Goal: Task Accomplishment & Management: Manage account settings

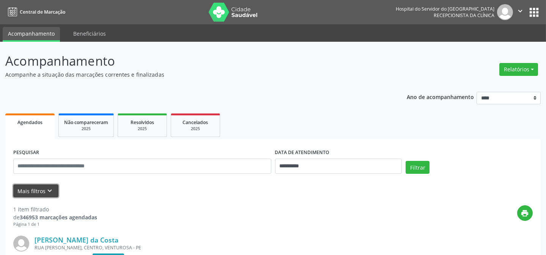
click at [40, 193] on button "Mais filtros keyboard_arrow_down" at bounding box center [35, 191] width 45 height 13
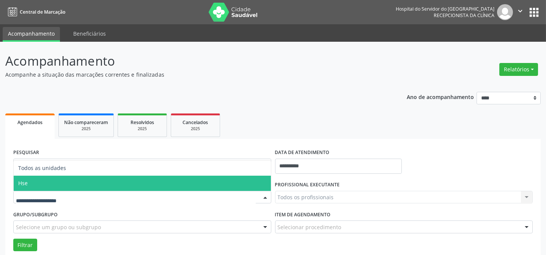
click at [45, 186] on span "Hse" at bounding box center [142, 183] width 257 height 15
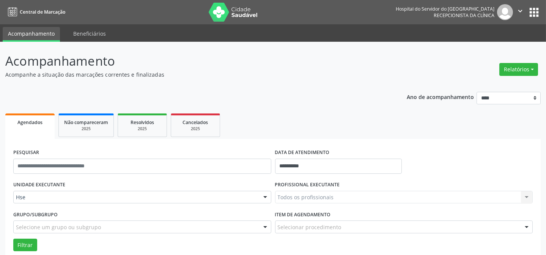
click at [305, 193] on div "Todos os profissionais Todos os profissionais [PERSON_NAME] Interaminense Junio…" at bounding box center [404, 197] width 258 height 13
click at [300, 199] on div "Todos os profissionais Todos os profissionais [PERSON_NAME] Interaminense Junio…" at bounding box center [404, 197] width 258 height 13
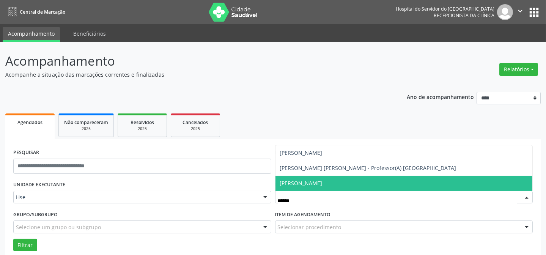
click at [323, 186] on span "[PERSON_NAME]" at bounding box center [301, 183] width 43 height 7
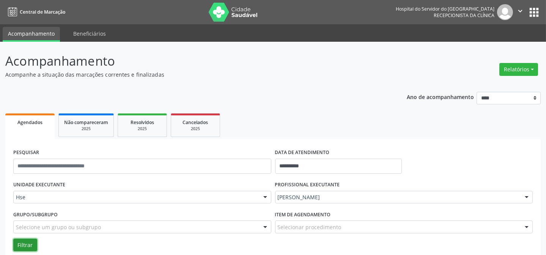
click at [19, 240] on button "Filtrar" at bounding box center [25, 245] width 24 height 13
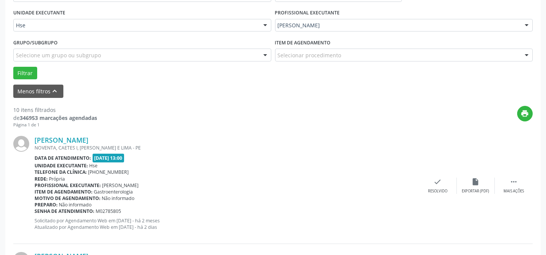
scroll to position [172, 0]
drag, startPoint x: 518, startPoint y: 178, endPoint x: 512, endPoint y: 179, distance: 6.1
click at [518, 178] on div " Mais ações" at bounding box center [514, 185] width 38 height 16
click at [480, 184] on icon "alarm_off" at bounding box center [476, 181] width 8 height 8
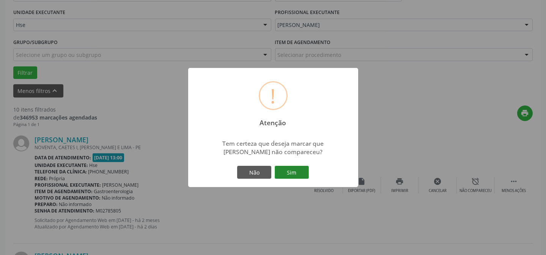
click at [298, 175] on button "Sim" at bounding box center [292, 172] width 34 height 13
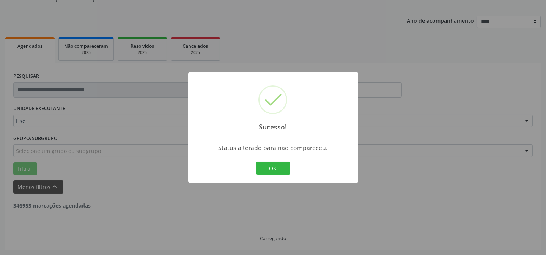
scroll to position [76, 0]
click at [286, 171] on button "OK" at bounding box center [273, 168] width 34 height 13
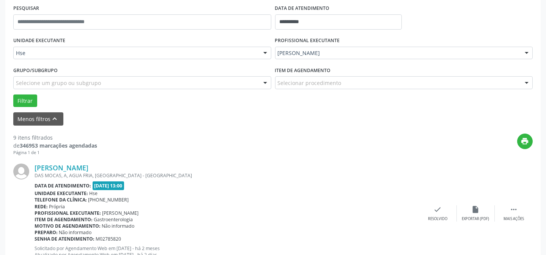
scroll to position [145, 0]
click at [513, 205] on icon "" at bounding box center [514, 209] width 8 height 8
click at [475, 206] on icon "alarm_off" at bounding box center [476, 209] width 8 height 8
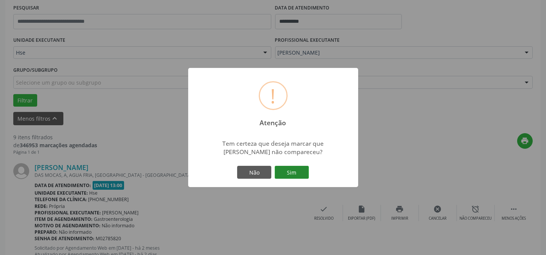
click at [299, 167] on button "Sim" at bounding box center [292, 172] width 34 height 13
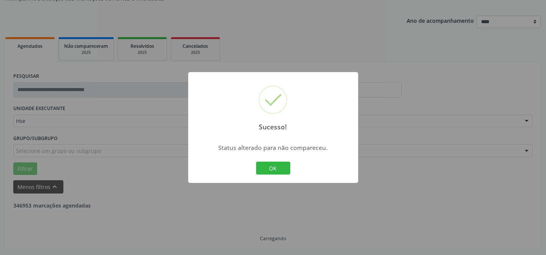
scroll to position [76, 0]
click at [288, 172] on button "OK" at bounding box center [273, 168] width 34 height 13
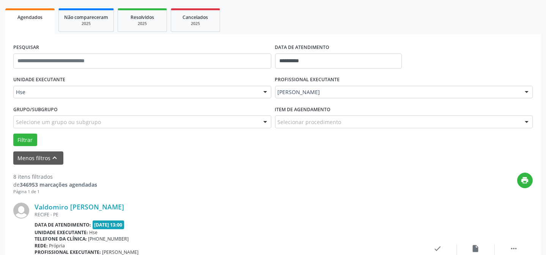
scroll to position [145, 0]
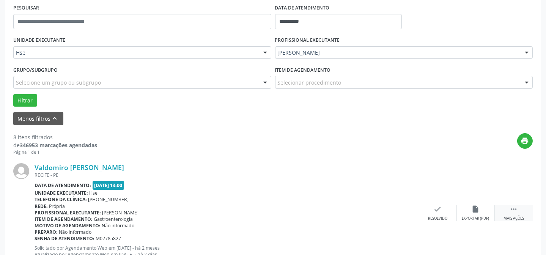
click at [512, 210] on icon "" at bounding box center [514, 209] width 8 height 8
click at [475, 209] on icon "alarm_off" at bounding box center [476, 209] width 8 height 8
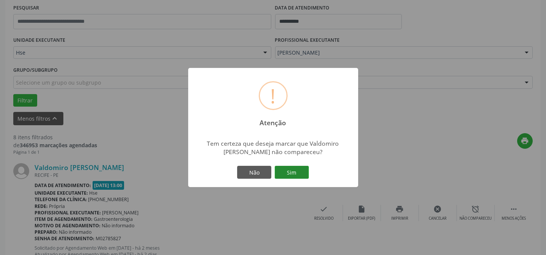
click at [291, 174] on button "Sim" at bounding box center [292, 172] width 34 height 13
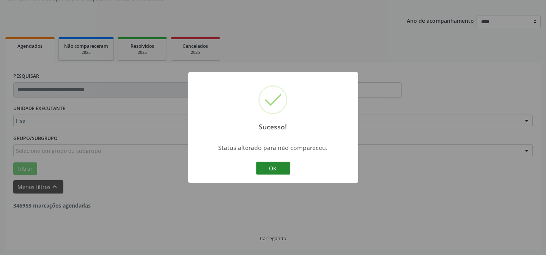
click at [275, 164] on button "OK" at bounding box center [273, 168] width 34 height 13
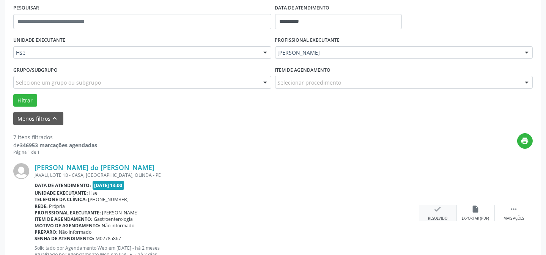
click at [429, 214] on div "check Resolvido" at bounding box center [438, 213] width 38 height 16
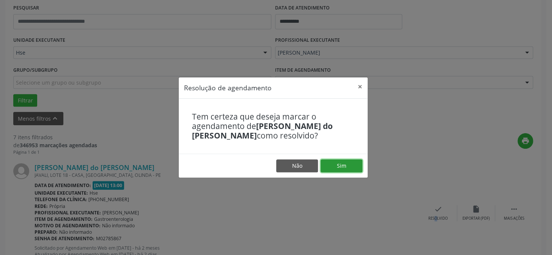
click at [355, 170] on button "Sim" at bounding box center [342, 165] width 42 height 13
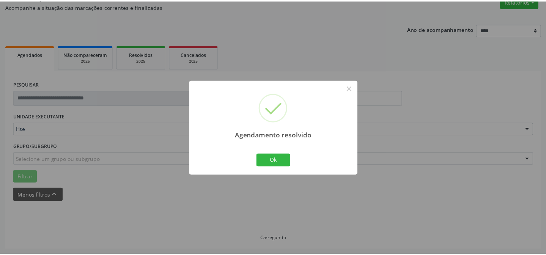
scroll to position [68, 0]
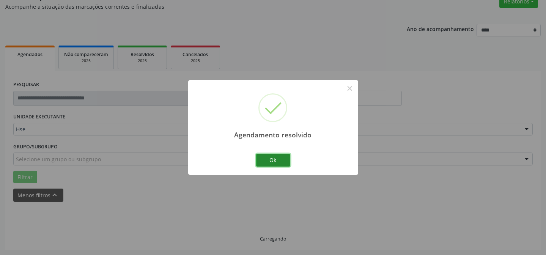
click at [279, 163] on button "Ok" at bounding box center [273, 160] width 34 height 13
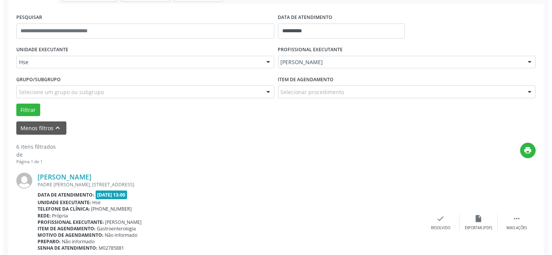
scroll to position [137, 0]
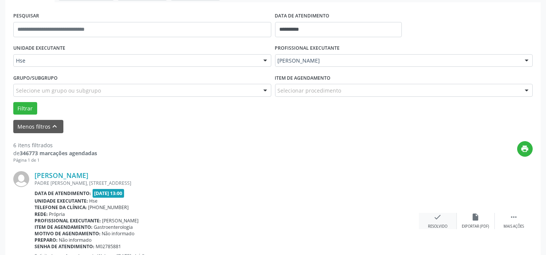
click at [435, 222] on div "check Resolvido" at bounding box center [438, 221] width 38 height 16
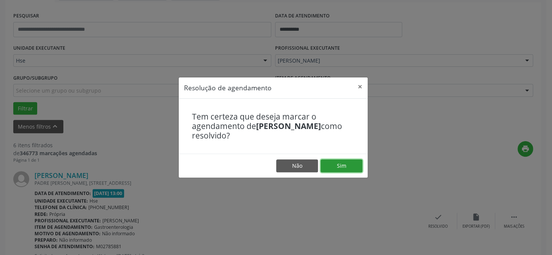
click at [347, 167] on button "Sim" at bounding box center [342, 165] width 42 height 13
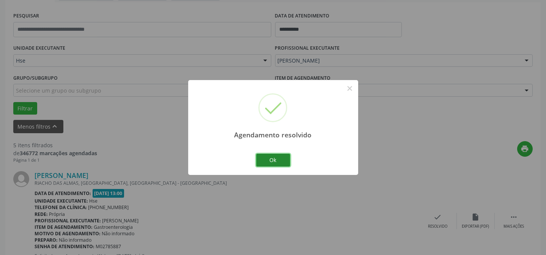
click at [274, 164] on button "Ok" at bounding box center [273, 160] width 34 height 13
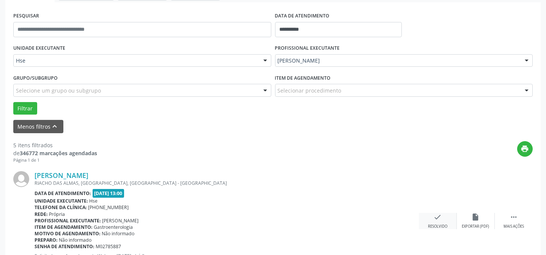
click at [440, 219] on icon "check" at bounding box center [438, 217] width 8 height 8
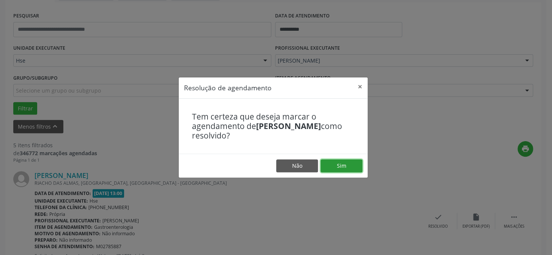
click at [357, 165] on button "Sim" at bounding box center [342, 165] width 42 height 13
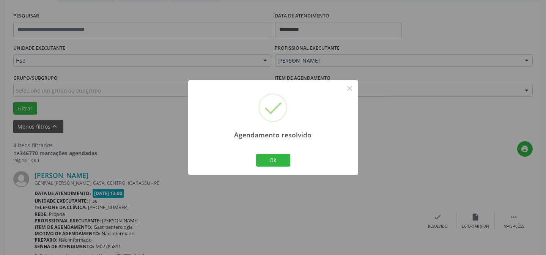
click at [277, 151] on div "Agendamento resolvido × Ok Cancel" at bounding box center [273, 127] width 170 height 95
click at [277, 164] on button "Ok" at bounding box center [273, 160] width 34 height 13
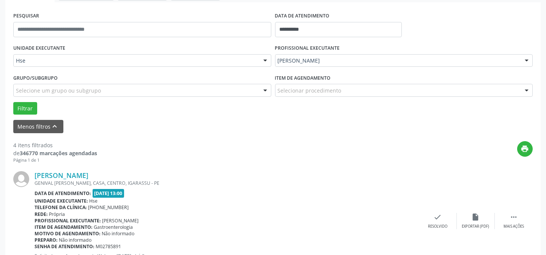
click at [512, 213] on icon "" at bounding box center [514, 217] width 8 height 8
click at [471, 217] on div "alarm_off Não compareceu" at bounding box center [476, 221] width 38 height 16
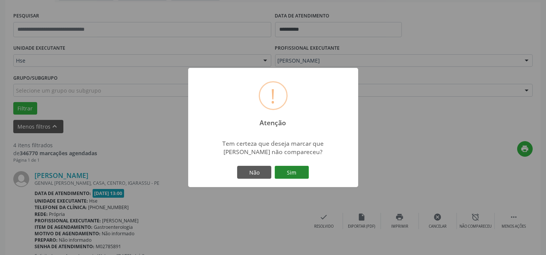
click at [285, 172] on button "Sim" at bounding box center [292, 172] width 34 height 13
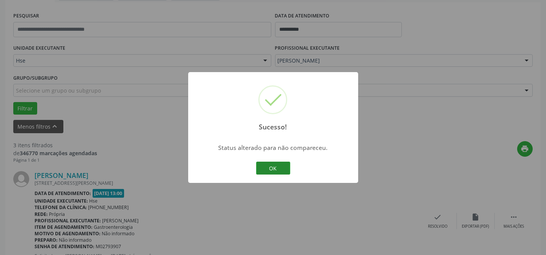
click at [284, 167] on button "OK" at bounding box center [273, 168] width 34 height 13
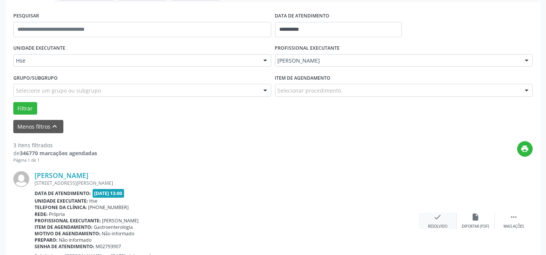
click at [442, 218] on icon "check" at bounding box center [438, 217] width 8 height 8
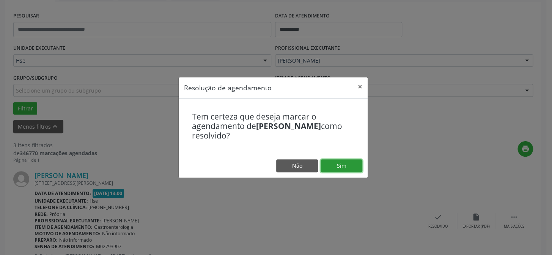
click at [349, 168] on button "Sim" at bounding box center [342, 165] width 42 height 13
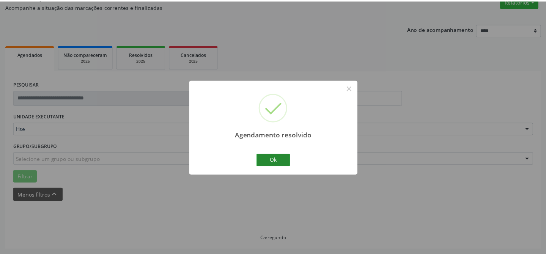
scroll to position [68, 0]
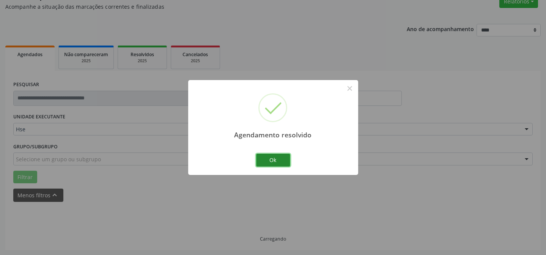
click at [276, 160] on button "Ok" at bounding box center [273, 160] width 34 height 13
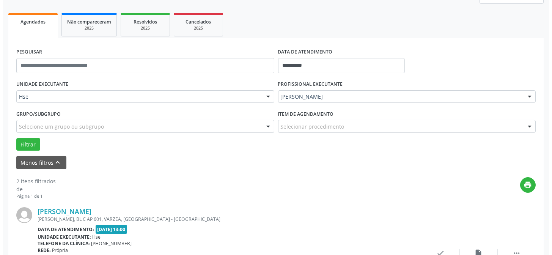
scroll to position [137, 0]
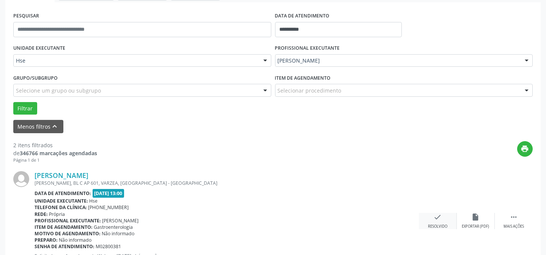
click at [438, 219] on icon "check" at bounding box center [438, 217] width 8 height 8
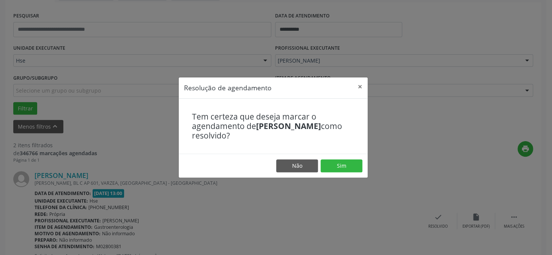
click at [345, 159] on footer "Não Sim" at bounding box center [273, 166] width 189 height 24
click at [343, 167] on button "Sim" at bounding box center [342, 165] width 42 height 13
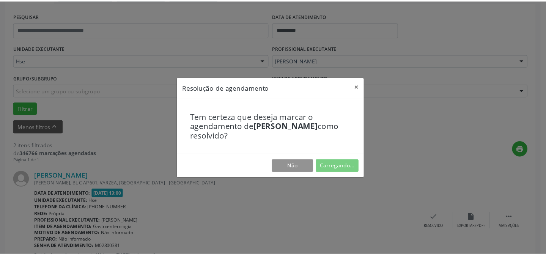
scroll to position [68, 0]
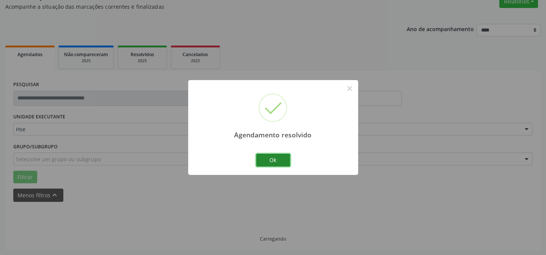
click at [265, 163] on button "Ok" at bounding box center [273, 160] width 34 height 13
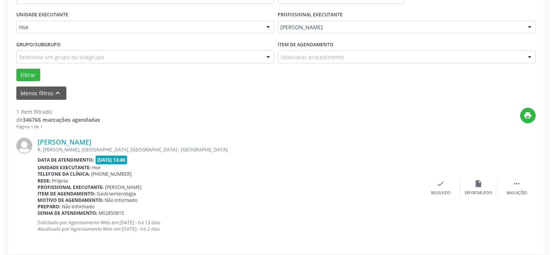
scroll to position [171, 0]
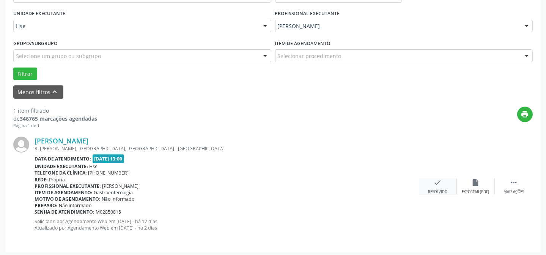
click at [437, 193] on div "Resolvido" at bounding box center [437, 191] width 19 height 5
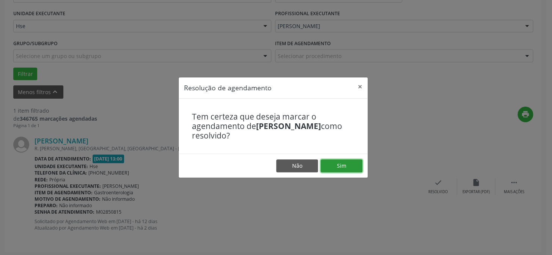
click at [355, 169] on button "Sim" at bounding box center [342, 165] width 42 height 13
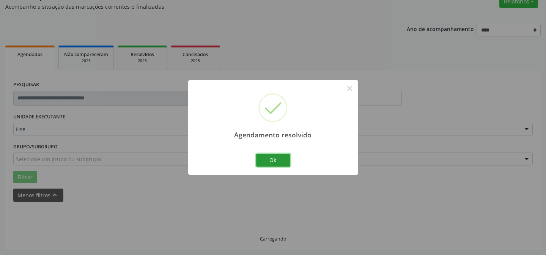
drag, startPoint x: 281, startPoint y: 166, endPoint x: 256, endPoint y: 160, distance: 25.1
click at [280, 166] on button "Ok" at bounding box center [273, 160] width 34 height 13
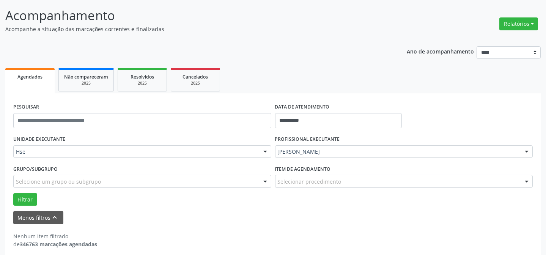
scroll to position [51, 0]
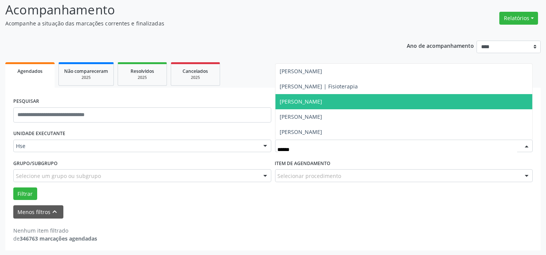
click at [334, 105] on span "[PERSON_NAME]" at bounding box center [404, 101] width 257 height 15
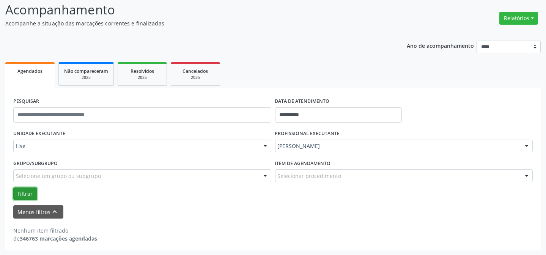
click at [25, 197] on button "Filtrar" at bounding box center [25, 194] width 24 height 13
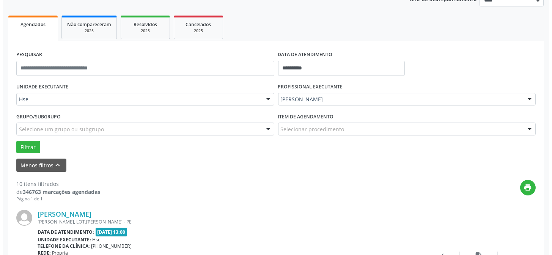
scroll to position [110, 0]
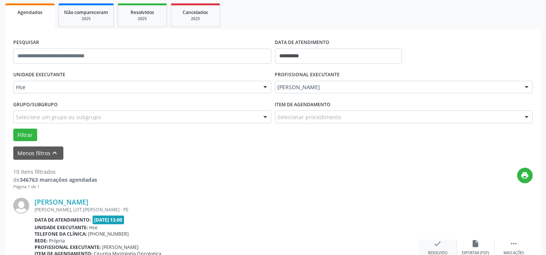
click at [437, 242] on icon "check" at bounding box center [438, 244] width 8 height 8
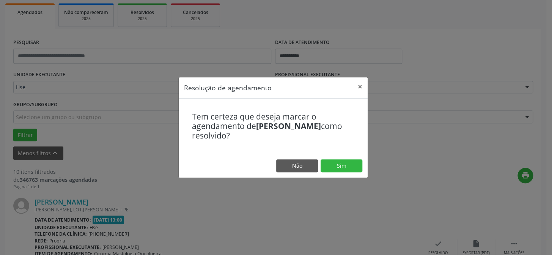
click at [345, 172] on footer "Não Sim" at bounding box center [273, 166] width 189 height 24
click at [344, 165] on button "Sim" at bounding box center [342, 165] width 42 height 13
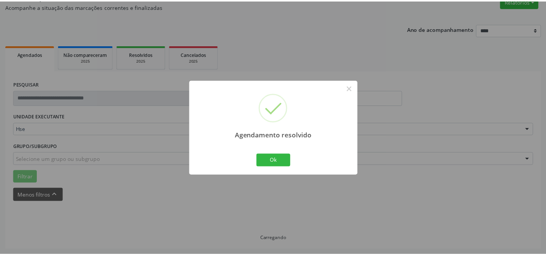
scroll to position [68, 0]
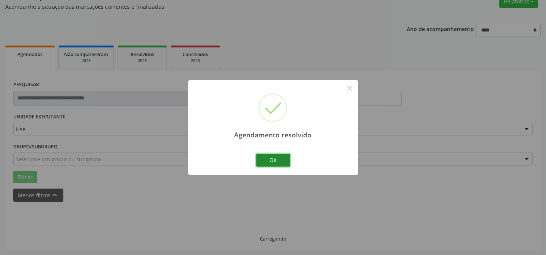
click at [285, 158] on button "Ok" at bounding box center [273, 160] width 34 height 13
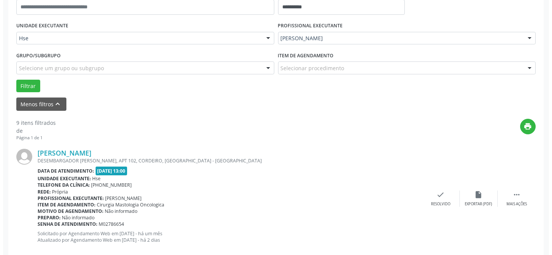
scroll to position [171, 0]
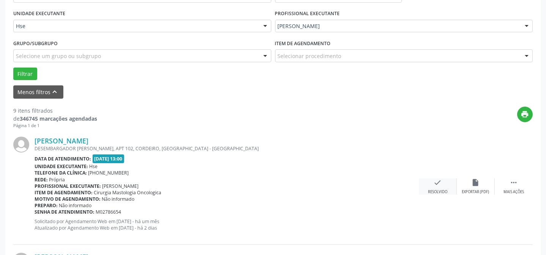
click at [435, 189] on div "Resolvido" at bounding box center [437, 191] width 19 height 5
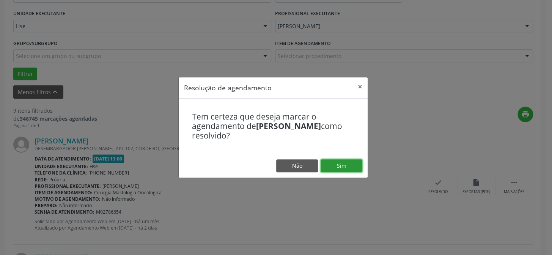
click at [357, 170] on button "Sim" at bounding box center [342, 165] width 42 height 13
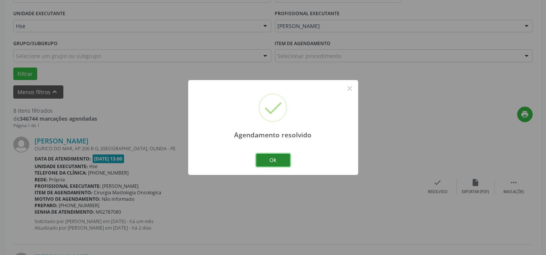
click at [281, 162] on button "Ok" at bounding box center [273, 160] width 34 height 13
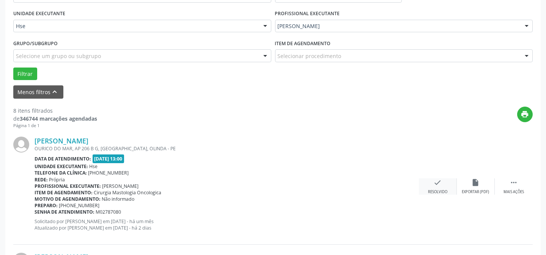
click at [432, 191] on div "Resolvido" at bounding box center [437, 191] width 19 height 5
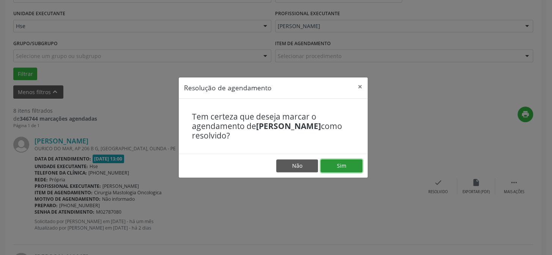
click at [349, 170] on button "Sim" at bounding box center [342, 165] width 42 height 13
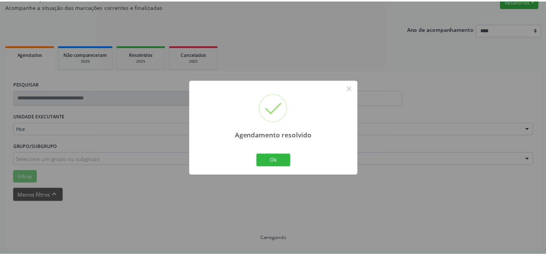
scroll to position [68, 0]
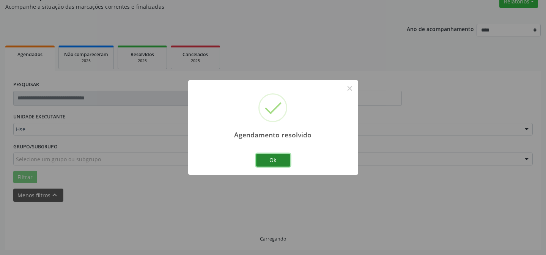
click at [275, 159] on button "Ok" at bounding box center [273, 160] width 34 height 13
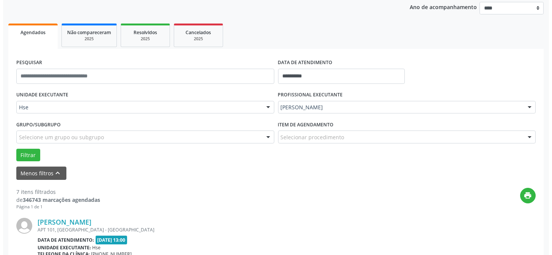
scroll to position [103, 0]
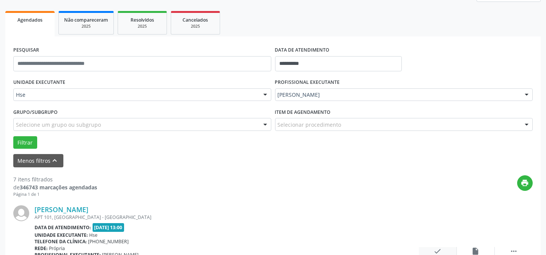
click at [438, 247] on icon "check" at bounding box center [438, 251] width 8 height 8
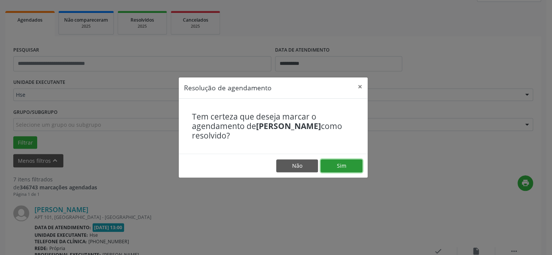
click at [351, 167] on button "Sim" at bounding box center [342, 165] width 42 height 13
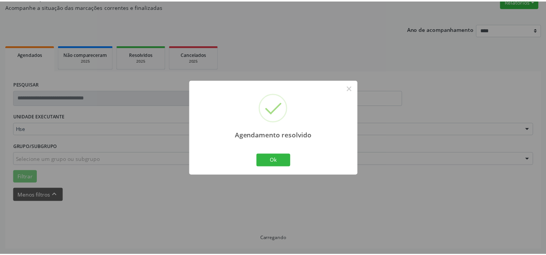
scroll to position [68, 0]
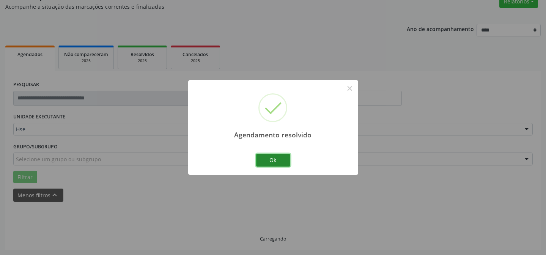
click at [278, 165] on button "Ok" at bounding box center [273, 160] width 34 height 13
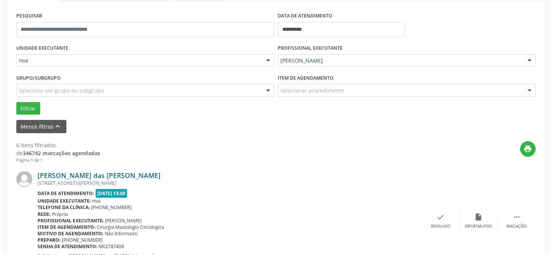
scroll to position [137, 0]
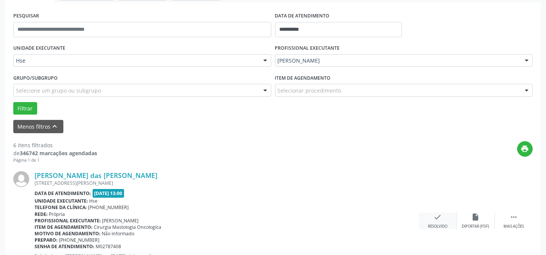
click at [437, 218] on icon "check" at bounding box center [438, 217] width 8 height 8
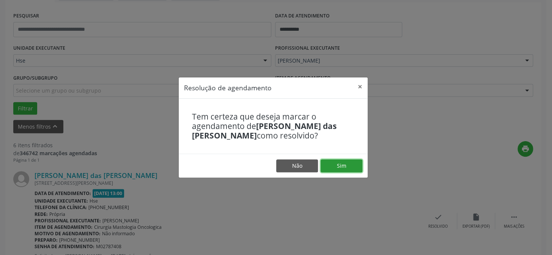
click at [341, 168] on button "Sim" at bounding box center [342, 165] width 42 height 13
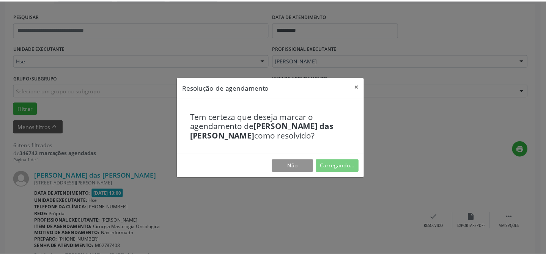
scroll to position [68, 0]
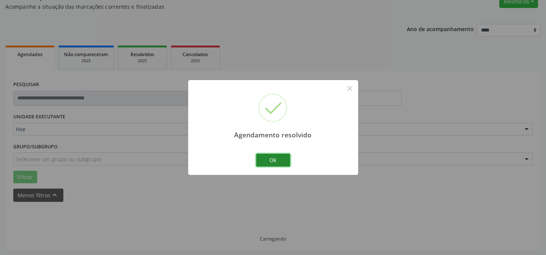
click at [286, 158] on button "Ok" at bounding box center [273, 160] width 34 height 13
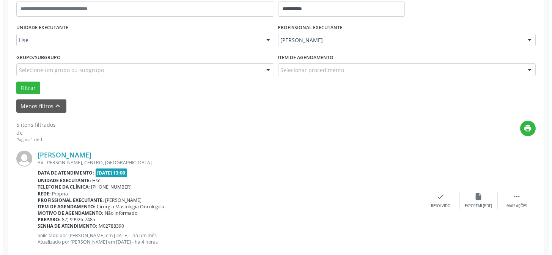
scroll to position [171, 0]
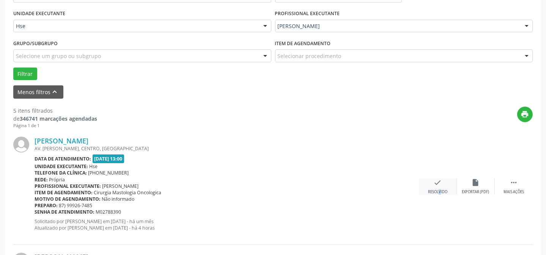
click at [434, 193] on div "check Resolvido" at bounding box center [438, 186] width 38 height 16
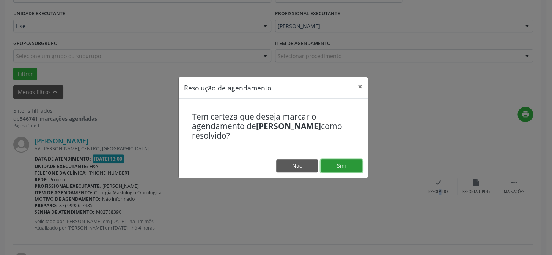
click at [338, 170] on button "Sim" at bounding box center [342, 165] width 42 height 13
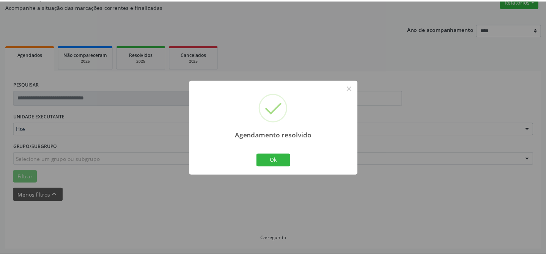
scroll to position [68, 0]
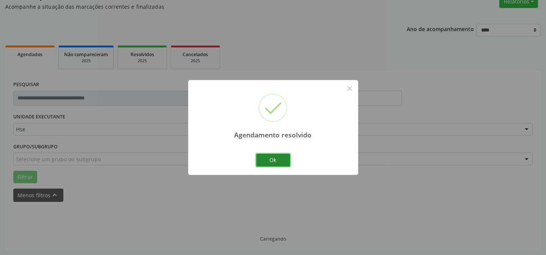
click at [278, 159] on button "Ok" at bounding box center [273, 160] width 34 height 13
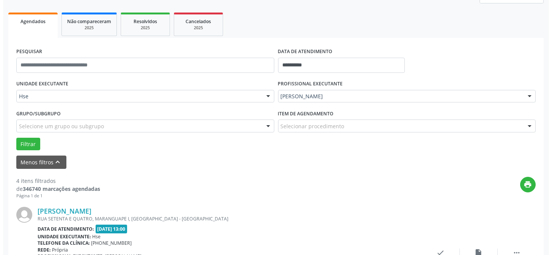
scroll to position [137, 0]
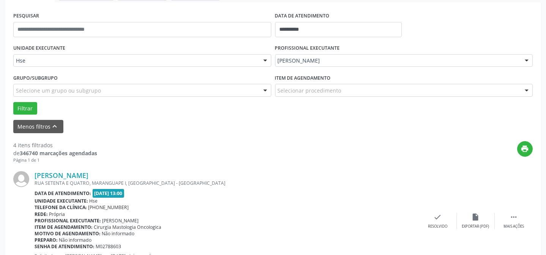
click at [433, 211] on div "[PERSON_NAME] [GEOGRAPHIC_DATA], [GEOGRAPHIC_DATA] I, [GEOGRAPHIC_DATA] - [GEOG…" at bounding box center [273, 221] width 520 height 116
click at [437, 217] on icon "check" at bounding box center [438, 217] width 8 height 8
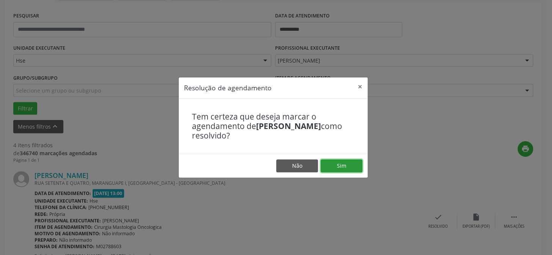
click at [361, 171] on button "Sim" at bounding box center [342, 165] width 42 height 13
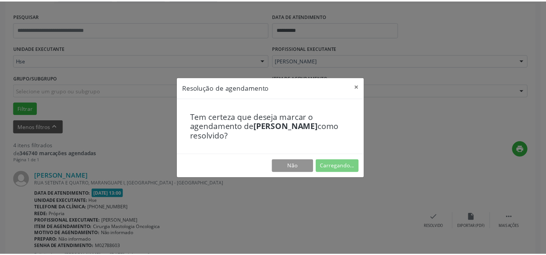
scroll to position [68, 0]
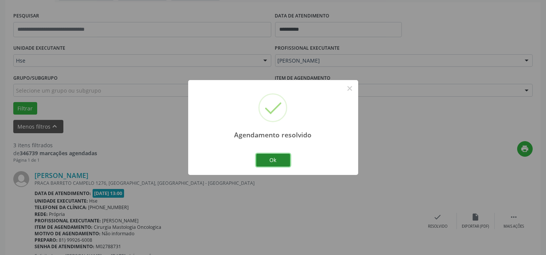
click at [279, 162] on button "Ok" at bounding box center [273, 160] width 34 height 13
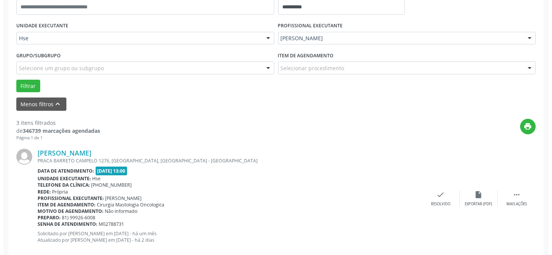
scroll to position [171, 0]
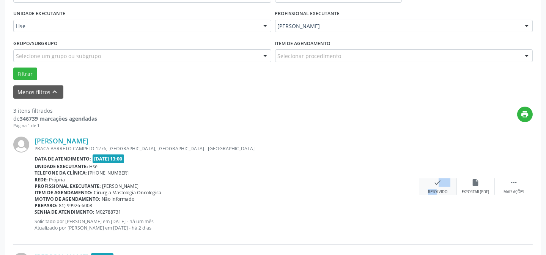
click at [427, 183] on div "check Resolvido" at bounding box center [438, 186] width 38 height 16
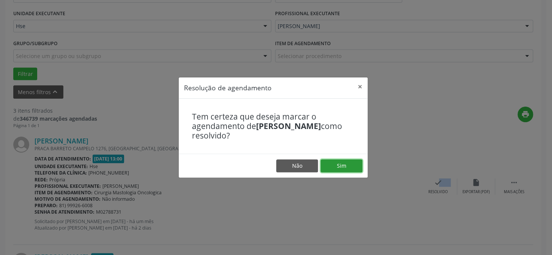
click at [355, 163] on button "Sim" at bounding box center [342, 165] width 42 height 13
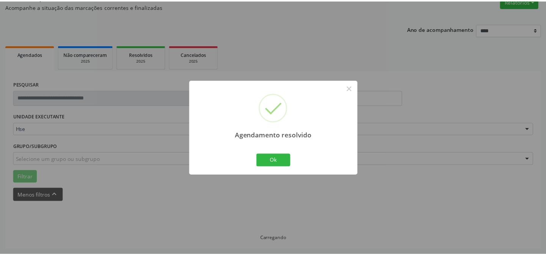
scroll to position [68, 0]
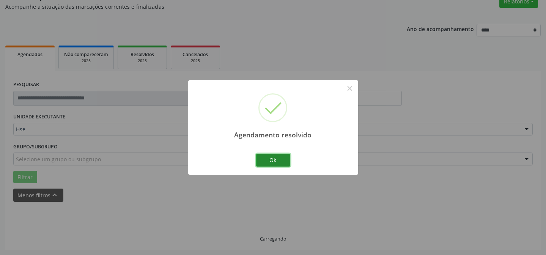
click at [271, 165] on button "Ok" at bounding box center [273, 160] width 34 height 13
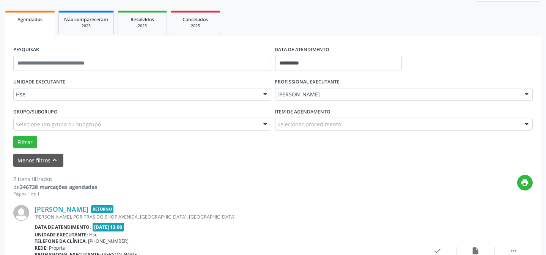
scroll to position [137, 0]
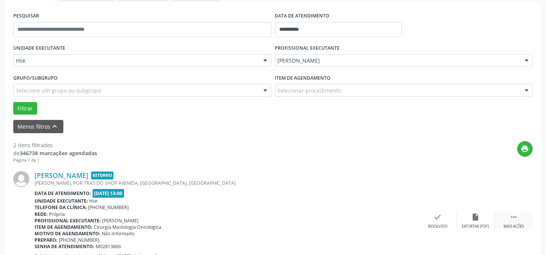
click at [518, 221] on div " Mais ações" at bounding box center [514, 221] width 38 height 16
click at [485, 216] on div "alarm_off Não compareceu" at bounding box center [476, 221] width 38 height 16
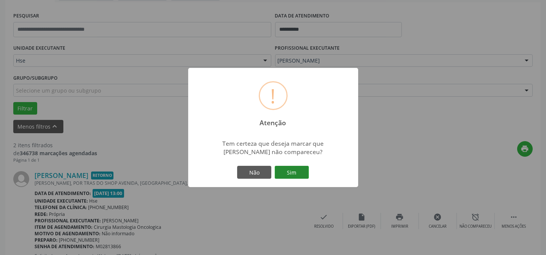
click at [299, 174] on button "Sim" at bounding box center [292, 172] width 34 height 13
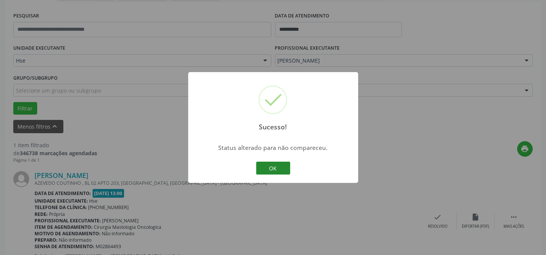
click at [286, 172] on button "OK" at bounding box center [273, 168] width 34 height 13
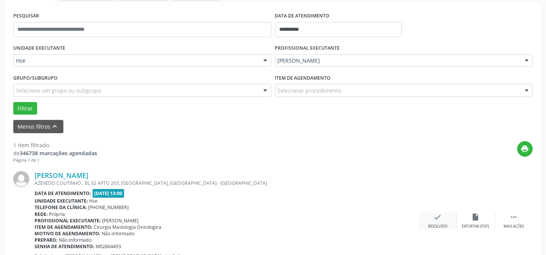
click at [432, 224] on div "Resolvido" at bounding box center [437, 226] width 19 height 5
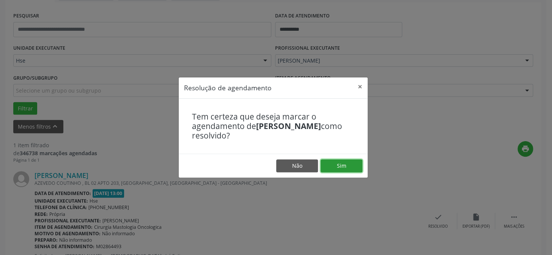
click at [330, 163] on button "Sim" at bounding box center [342, 165] width 42 height 13
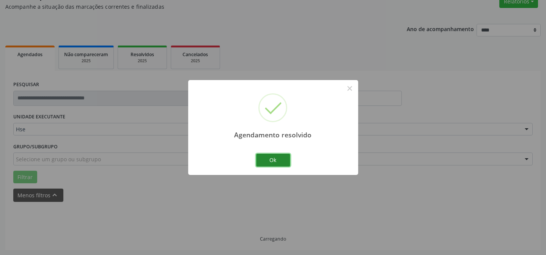
click at [283, 161] on button "Ok" at bounding box center [273, 160] width 34 height 13
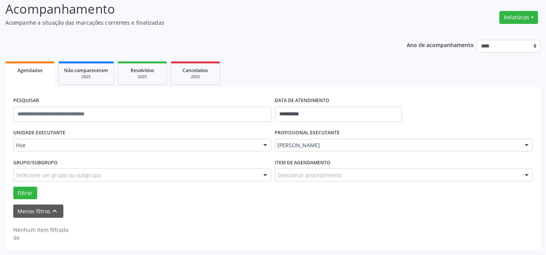
scroll to position [51, 0]
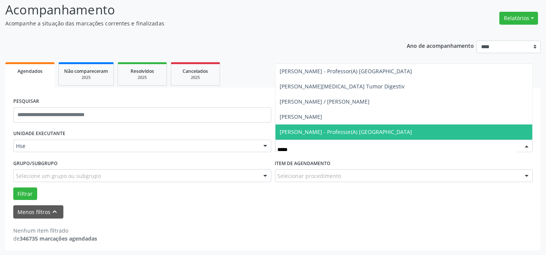
type input "******"
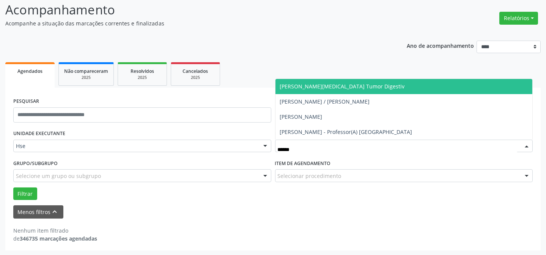
click at [303, 90] on span "[PERSON_NAME][MEDICAL_DATA] Tumor Digestiv" at bounding box center [404, 86] width 257 height 15
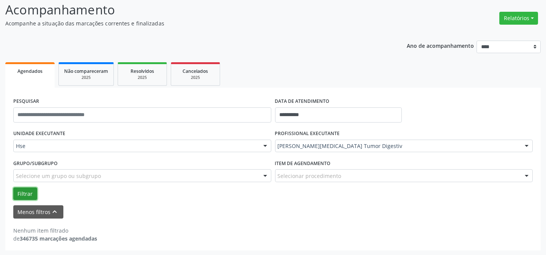
click at [20, 194] on button "Filtrar" at bounding box center [25, 194] width 24 height 13
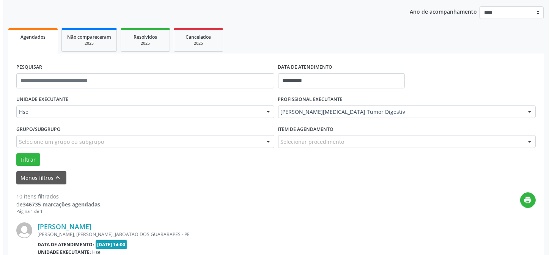
scroll to position [189, 0]
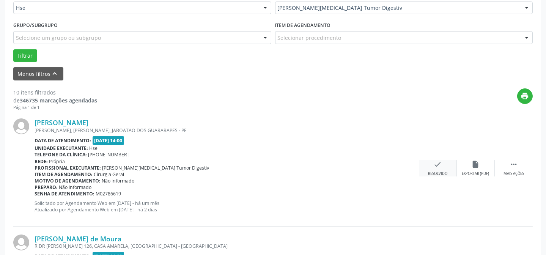
click at [436, 171] on div "Resolvido" at bounding box center [437, 173] width 19 height 5
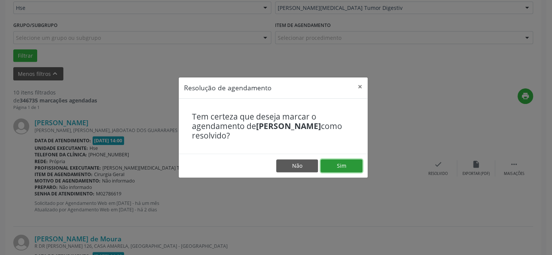
click at [358, 169] on button "Sim" at bounding box center [342, 165] width 42 height 13
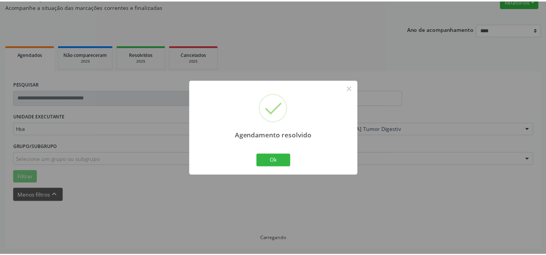
scroll to position [68, 0]
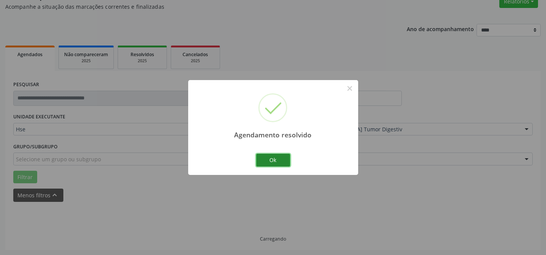
click at [260, 157] on button "Ok" at bounding box center [273, 160] width 34 height 13
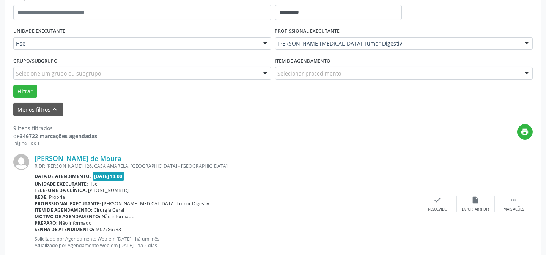
scroll to position [171, 0]
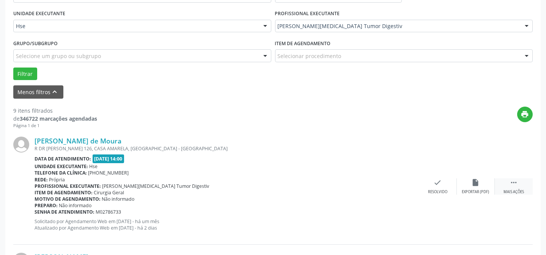
click at [510, 187] on div " Mais ações" at bounding box center [514, 186] width 38 height 16
click at [470, 192] on div "Não compareceu" at bounding box center [476, 191] width 32 height 5
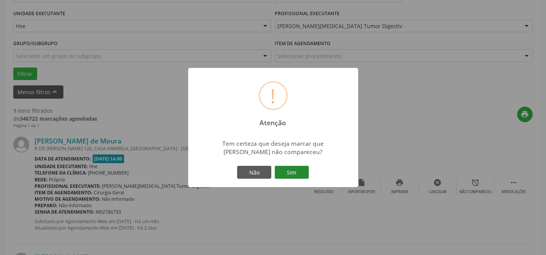
click at [292, 173] on button "Sim" at bounding box center [292, 172] width 34 height 13
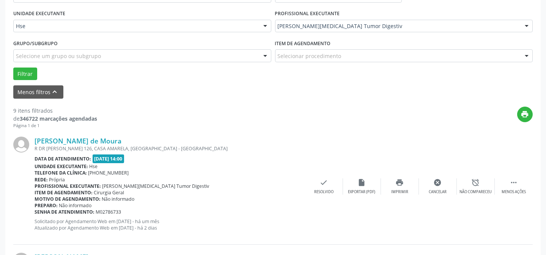
scroll to position [76, 0]
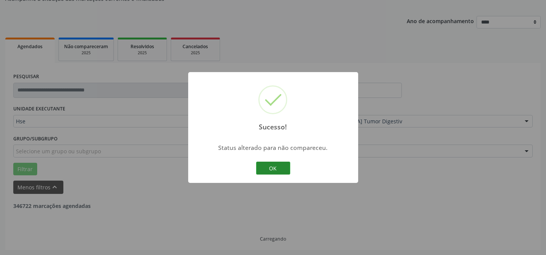
click at [270, 174] on button "OK" at bounding box center [273, 168] width 34 height 13
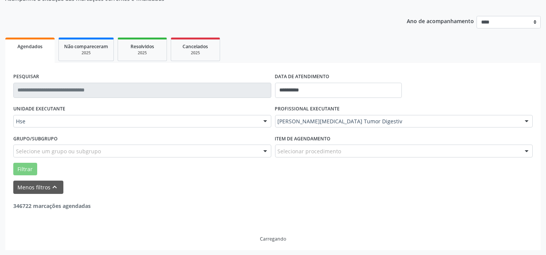
click at [270, 170] on div "Sucesso! × Status alterado para não compareceu. OK Cancel" at bounding box center [273, 127] width 546 height 255
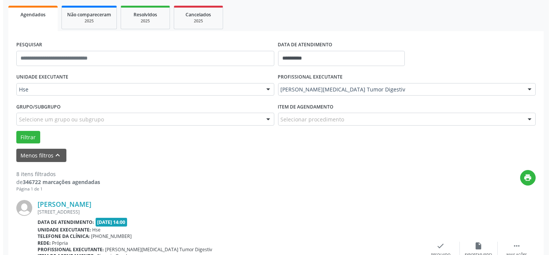
scroll to position [145, 0]
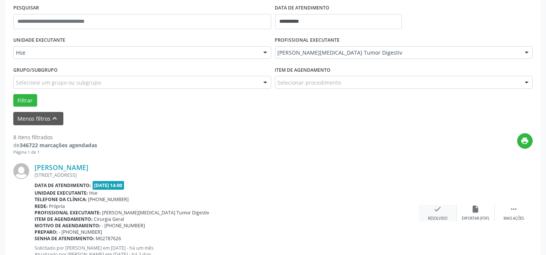
click at [444, 213] on div "check Resolvido" at bounding box center [438, 213] width 38 height 16
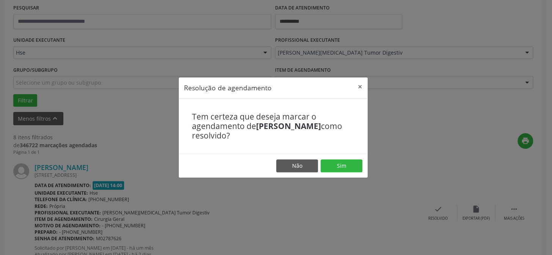
click at [348, 158] on footer "Não Sim" at bounding box center [273, 166] width 189 height 24
click at [348, 164] on button "Sim" at bounding box center [342, 165] width 42 height 13
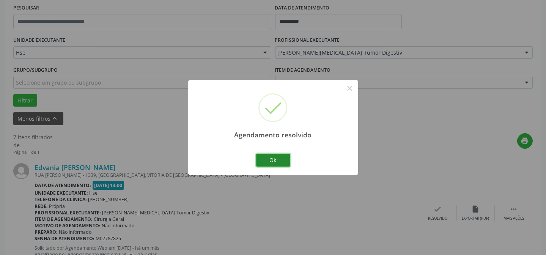
click at [270, 163] on button "Ok" at bounding box center [273, 160] width 34 height 13
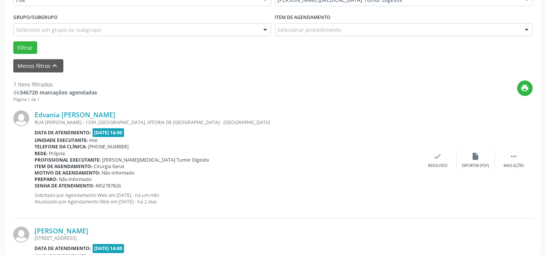
scroll to position [214, 0]
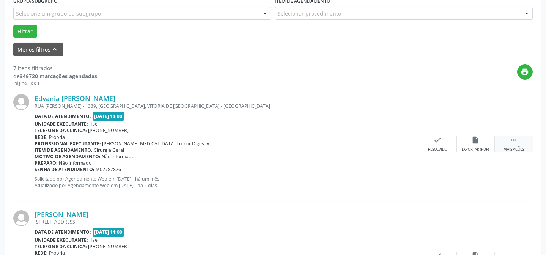
click at [507, 137] on div " Mais ações" at bounding box center [514, 144] width 38 height 16
click at [471, 147] on div "Não compareceu" at bounding box center [476, 149] width 32 height 5
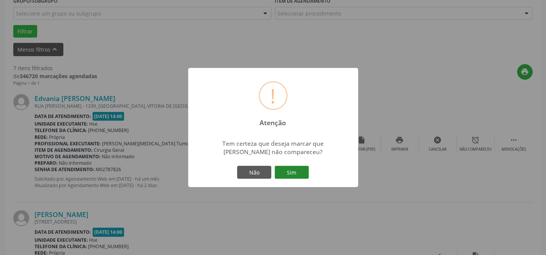
click at [301, 172] on button "Sim" at bounding box center [292, 172] width 34 height 13
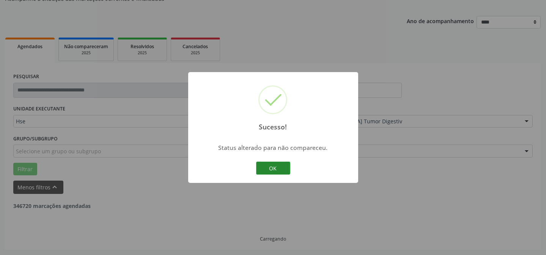
click at [264, 166] on button "OK" at bounding box center [273, 168] width 34 height 13
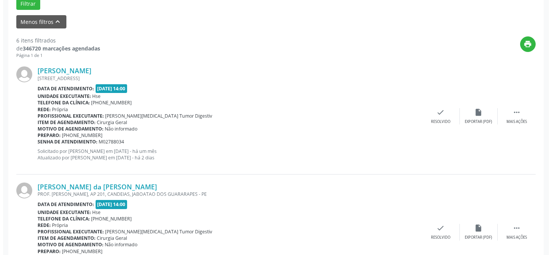
scroll to position [283, 0]
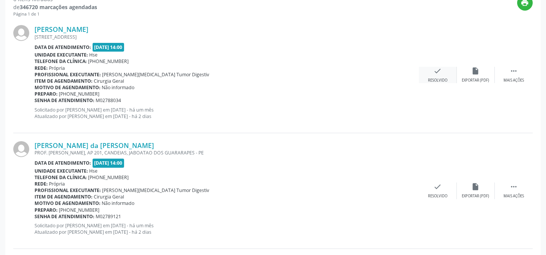
click at [428, 82] on div "Resolvido" at bounding box center [437, 80] width 19 height 5
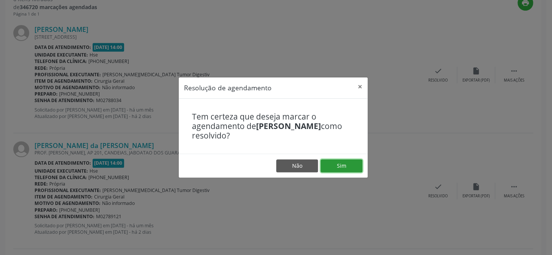
click at [342, 166] on button "Sim" at bounding box center [342, 165] width 42 height 13
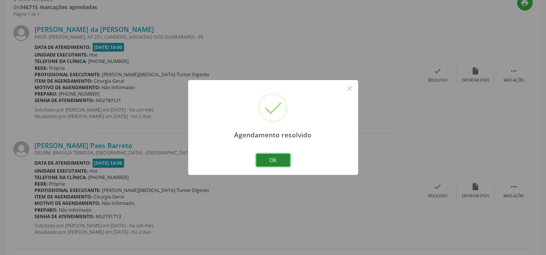
click at [281, 156] on button "Ok" at bounding box center [273, 160] width 34 height 13
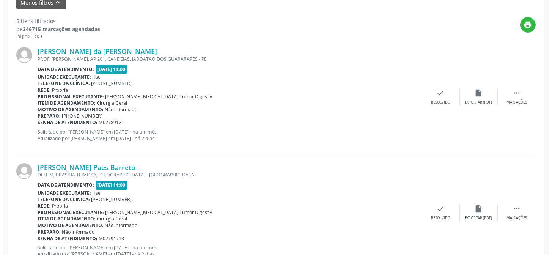
scroll to position [248, 0]
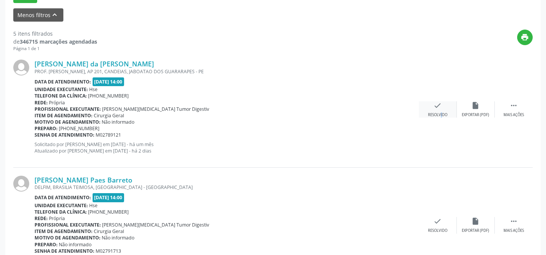
click at [436, 112] on div "Resolvido" at bounding box center [437, 114] width 19 height 5
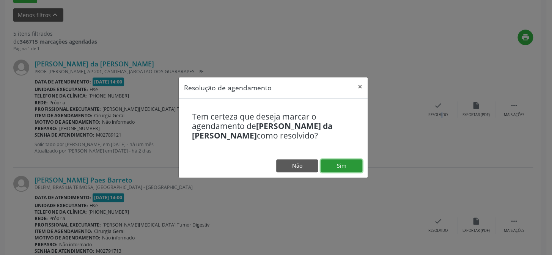
click at [352, 170] on button "Sim" at bounding box center [342, 165] width 42 height 13
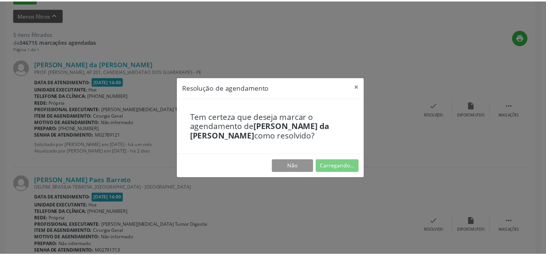
scroll to position [68, 0]
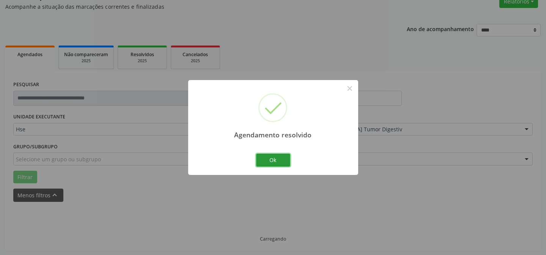
drag, startPoint x: 266, startPoint y: 163, endPoint x: 262, endPoint y: 164, distance: 4.6
click at [266, 164] on button "Ok" at bounding box center [273, 160] width 34 height 13
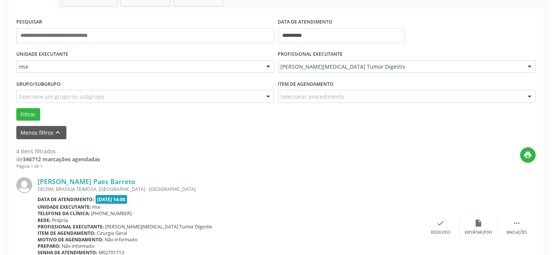
scroll to position [171, 0]
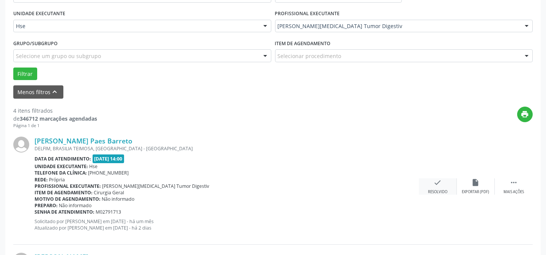
click at [432, 188] on div "check Resolvido" at bounding box center [438, 186] width 38 height 16
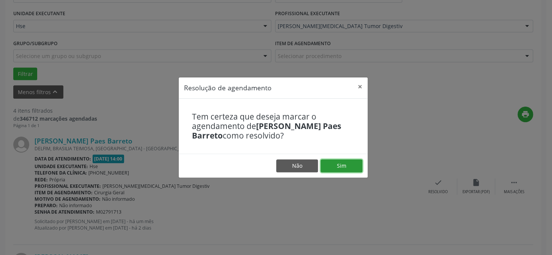
click at [328, 171] on button "Sim" at bounding box center [342, 165] width 42 height 13
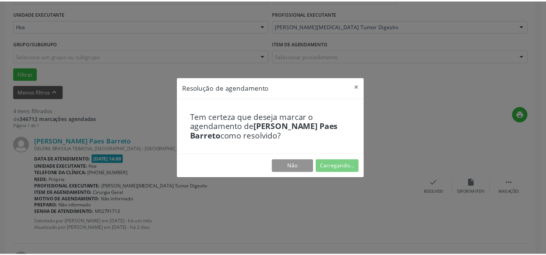
scroll to position [68, 0]
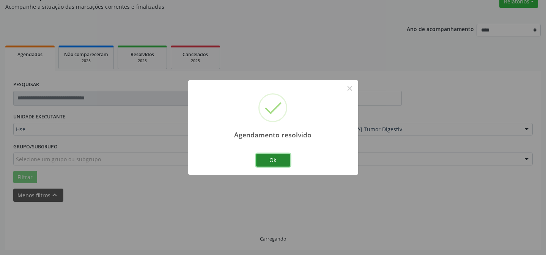
click at [286, 158] on button "Ok" at bounding box center [273, 160] width 34 height 13
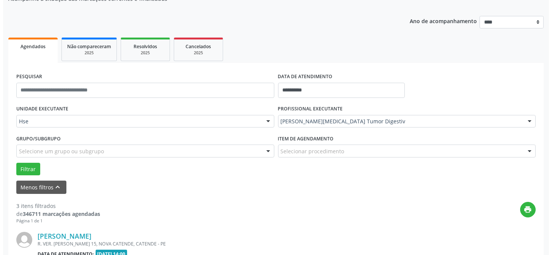
scroll to position [179, 0]
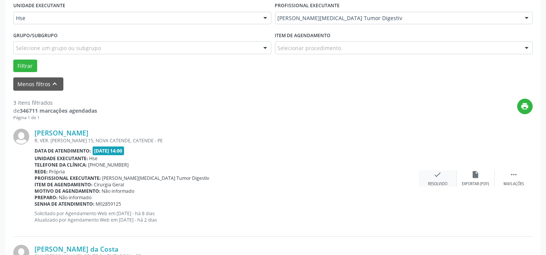
click at [439, 185] on div "Resolvido" at bounding box center [437, 183] width 19 height 5
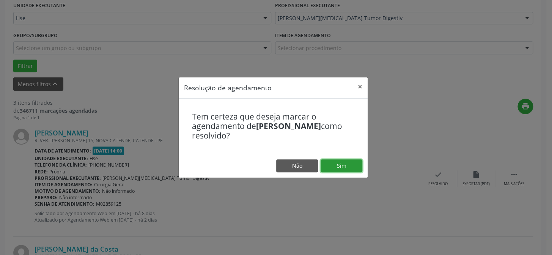
click at [333, 168] on button "Sim" at bounding box center [342, 165] width 42 height 13
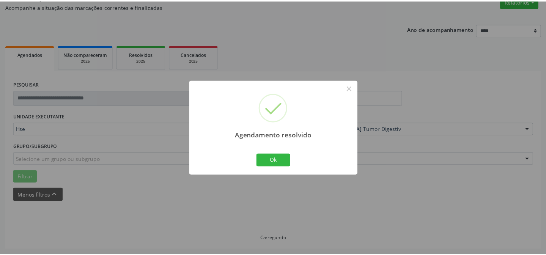
scroll to position [68, 0]
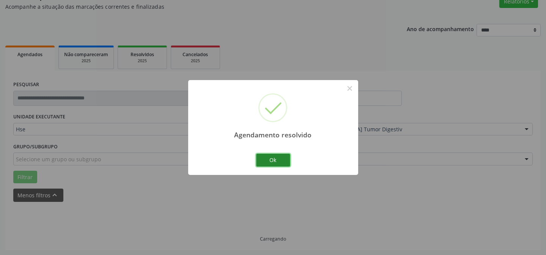
click at [275, 155] on button "Ok" at bounding box center [273, 160] width 34 height 13
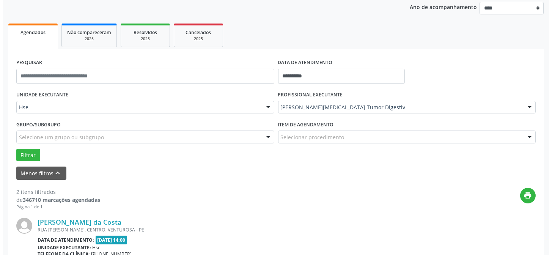
scroll to position [137, 0]
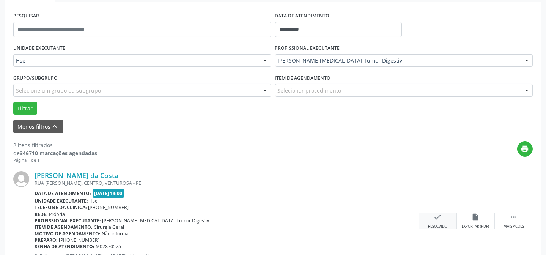
click at [440, 224] on div "Resolvido" at bounding box center [437, 226] width 19 height 5
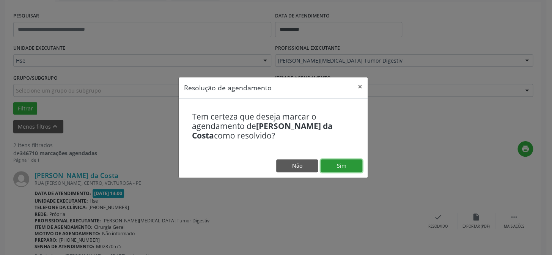
click at [346, 167] on button "Sim" at bounding box center [342, 165] width 42 height 13
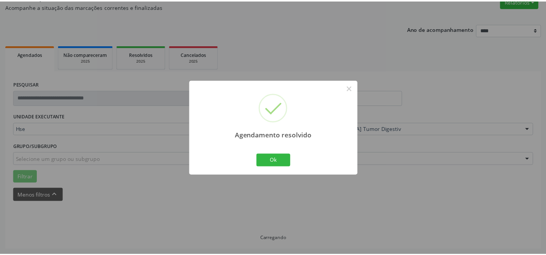
scroll to position [68, 0]
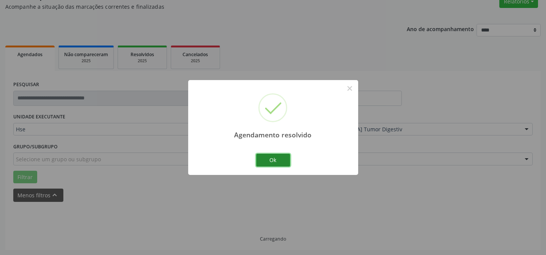
click at [277, 160] on button "Ok" at bounding box center [273, 160] width 34 height 13
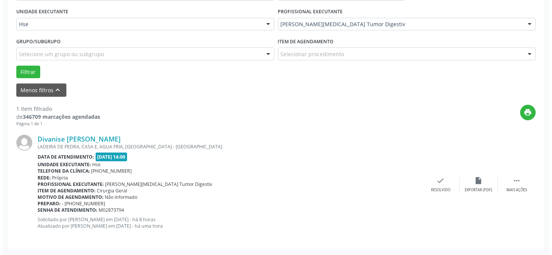
scroll to position [174, 0]
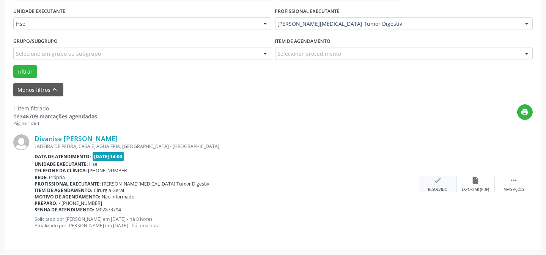
click at [438, 190] on div "Resolvido" at bounding box center [437, 189] width 19 height 5
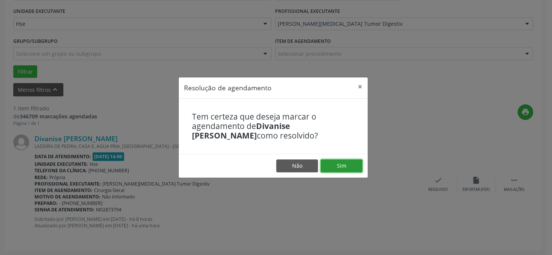
click at [347, 166] on button "Sim" at bounding box center [342, 165] width 42 height 13
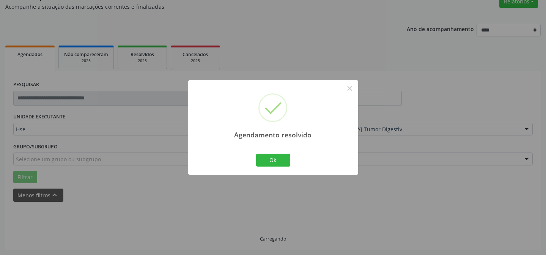
click at [277, 167] on div "Ok Cancel" at bounding box center [273, 160] width 38 height 16
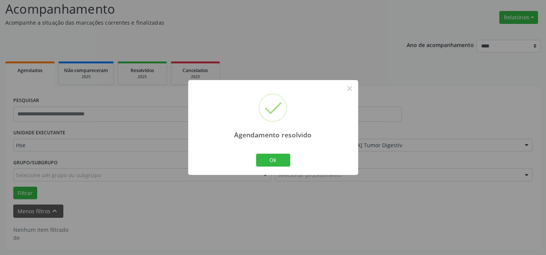
scroll to position [51, 0]
click at [278, 159] on button "Ok" at bounding box center [273, 160] width 34 height 13
